Goal: Book appointment/travel/reservation

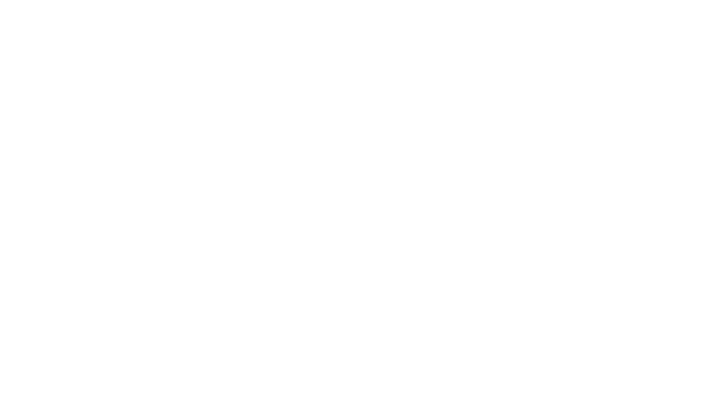
select select "**"
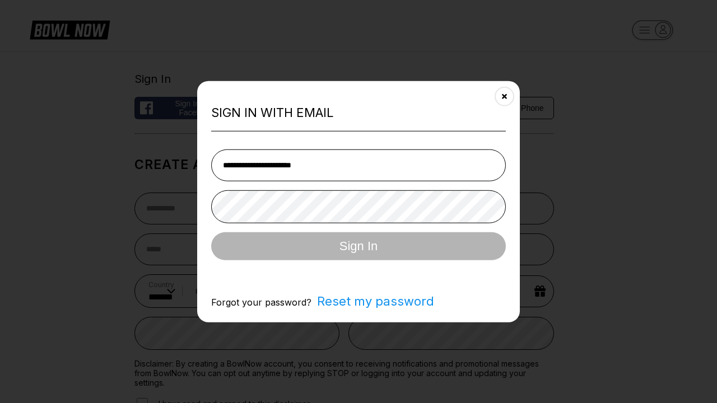
type input "**********"
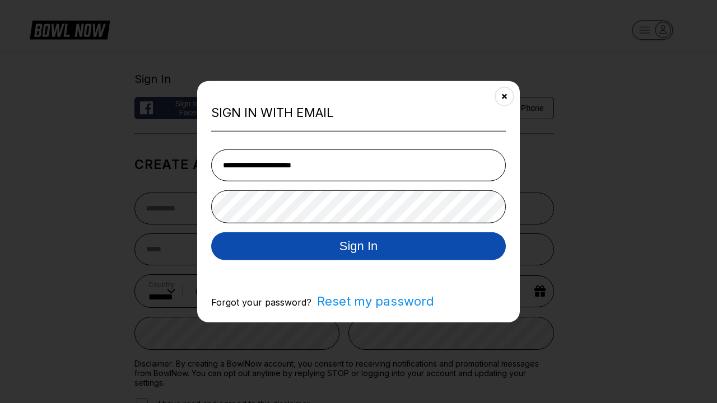
click at [358, 247] on button "Sign In" at bounding box center [358, 246] width 294 height 28
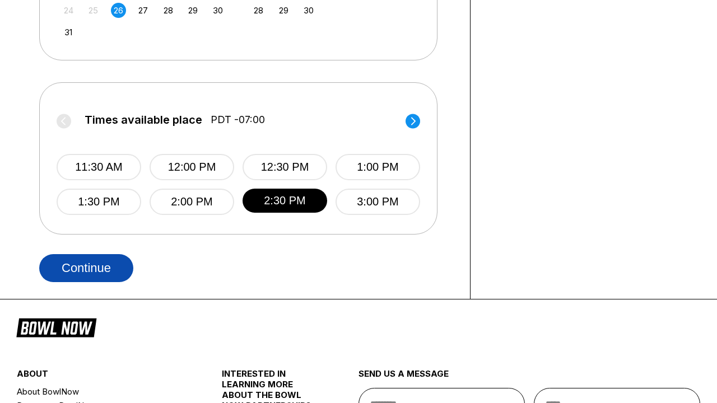
click at [86, 268] on button "Continue" at bounding box center [86, 268] width 94 height 28
